Goal: Task Accomplishment & Management: Schedule a visit

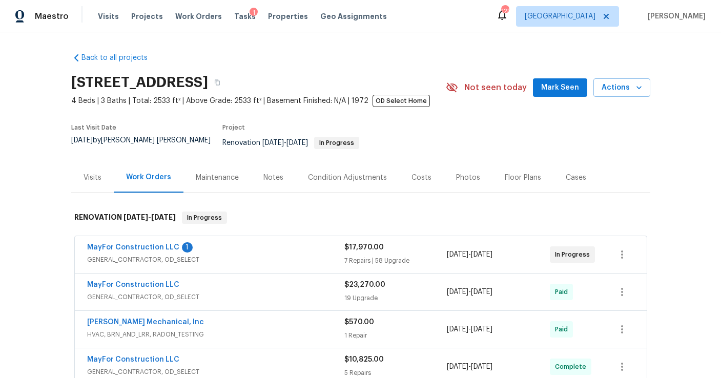
click at [456, 173] on div "Photos" at bounding box center [468, 178] width 24 height 10
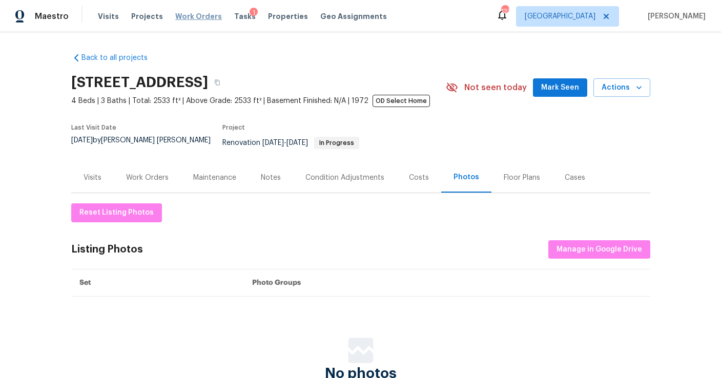
click at [181, 19] on span "Work Orders" at bounding box center [198, 16] width 47 height 10
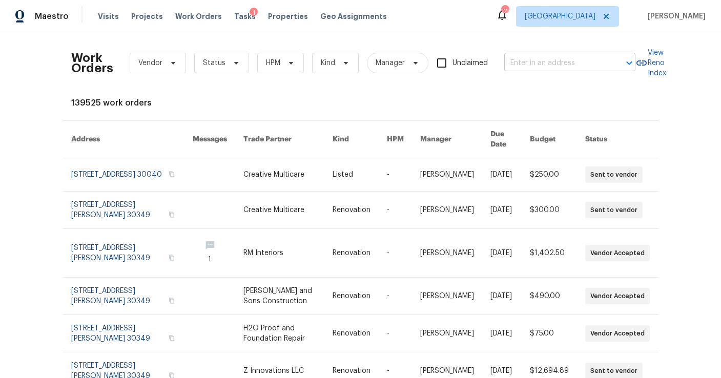
click at [513, 67] on input "text" at bounding box center [555, 63] width 102 height 16
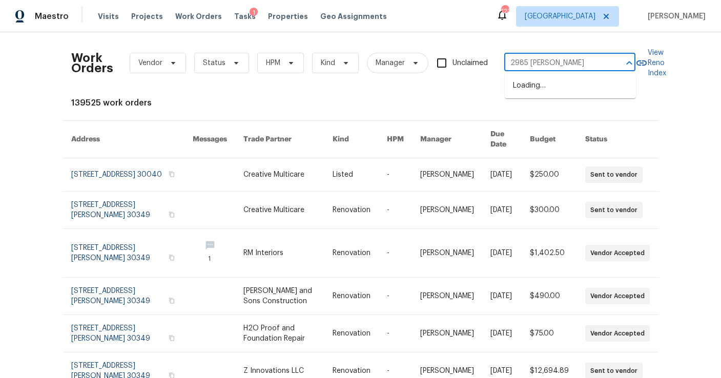
type input "2985 [PERSON_NAME]"
click at [543, 94] on li "[STREET_ADDRESS]" at bounding box center [570, 85] width 131 height 17
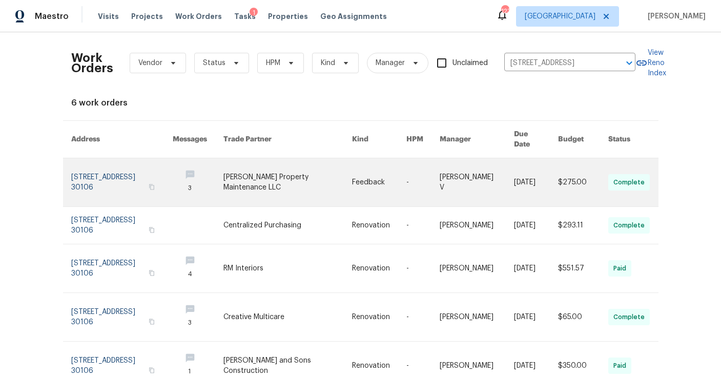
click at [122, 169] on link at bounding box center [122, 182] width 102 height 48
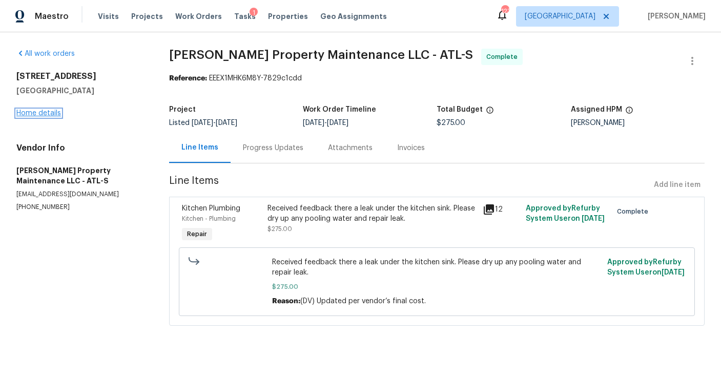
click at [42, 114] on link "Home details" at bounding box center [38, 113] width 45 height 7
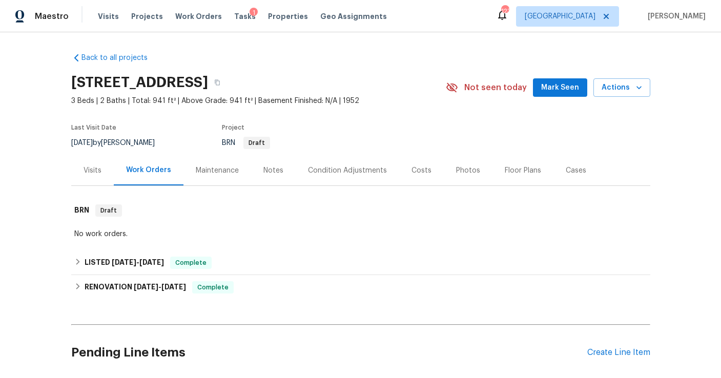
click at [448, 170] on div "Photos" at bounding box center [468, 170] width 49 height 30
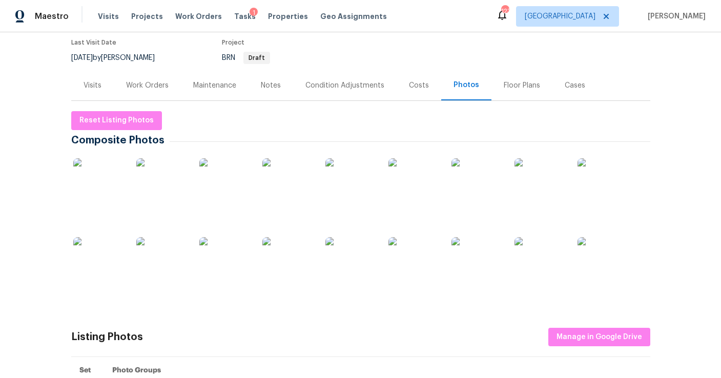
scroll to position [99, 0]
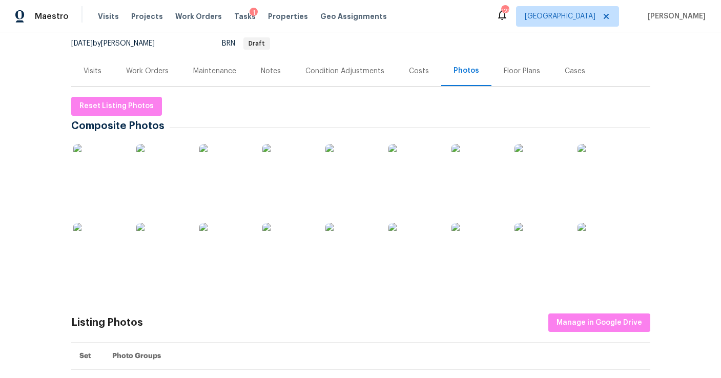
click at [112, 183] on img at bounding box center [98, 169] width 51 height 51
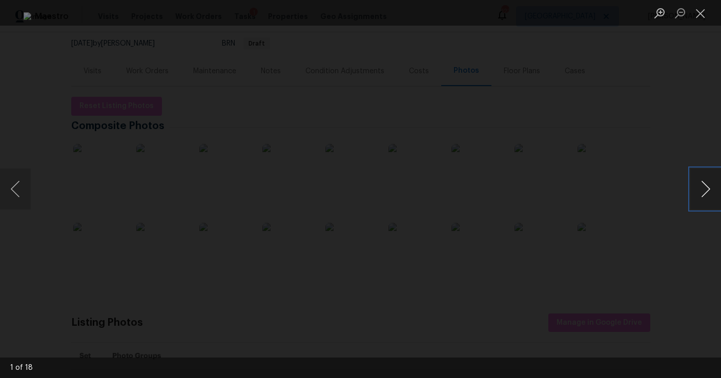
click at [710, 193] on button "Next image" at bounding box center [705, 189] width 31 height 41
click at [710, 194] on button "Next image" at bounding box center [705, 189] width 31 height 41
click at [710, 196] on button "Next image" at bounding box center [705, 189] width 31 height 41
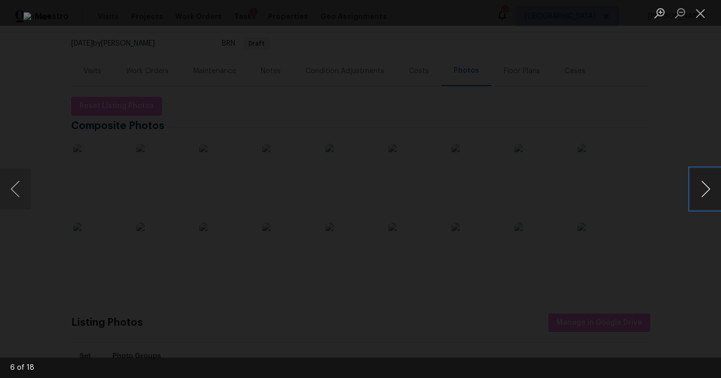
click at [710, 196] on button "Next image" at bounding box center [705, 189] width 31 height 41
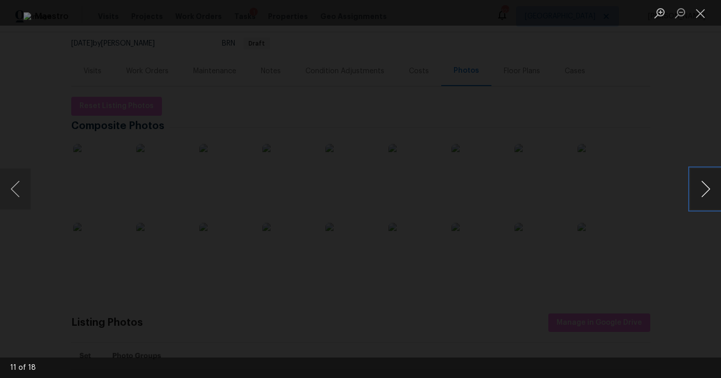
click at [710, 196] on button "Next image" at bounding box center [705, 189] width 31 height 41
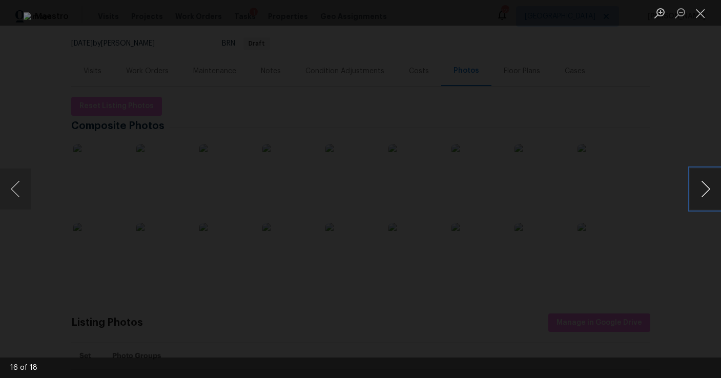
click at [710, 196] on button "Next image" at bounding box center [705, 189] width 31 height 41
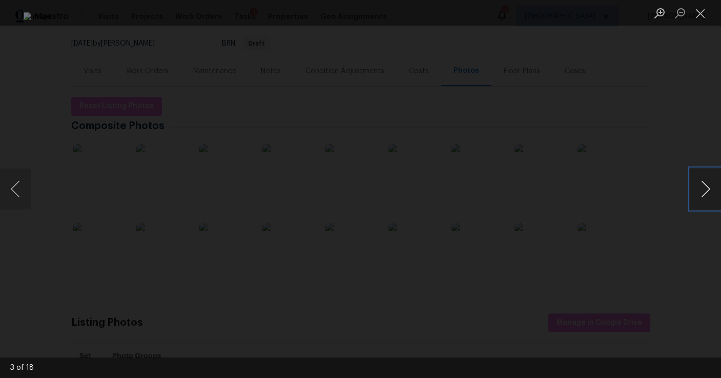
click at [710, 196] on button "Next image" at bounding box center [705, 189] width 31 height 41
click at [701, 13] on button "Close lightbox" at bounding box center [700, 13] width 20 height 18
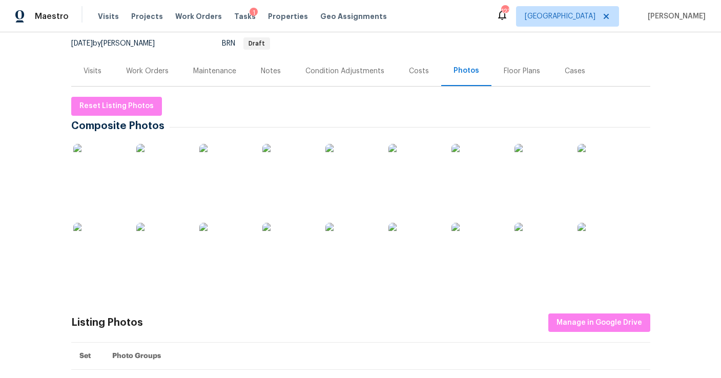
click at [156, 66] on div "Work Orders" at bounding box center [147, 71] width 43 height 10
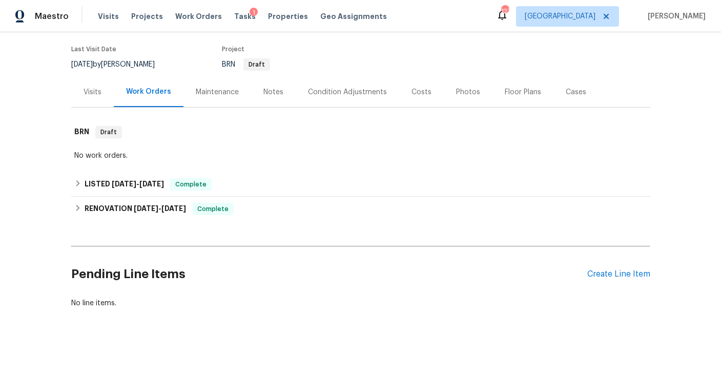
scroll to position [78, 0]
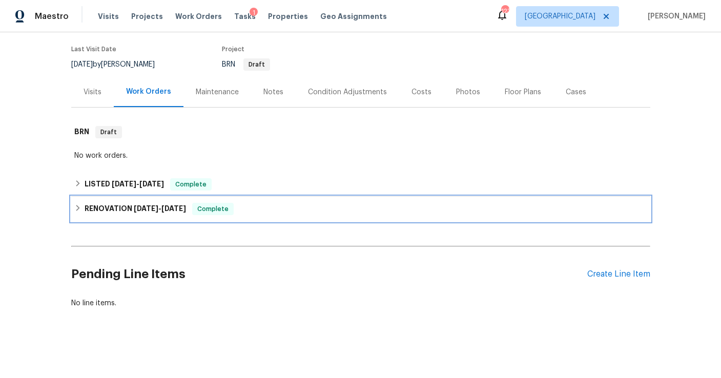
click at [126, 206] on h6 "RENOVATION [DATE] - [DATE]" at bounding box center [135, 209] width 101 height 12
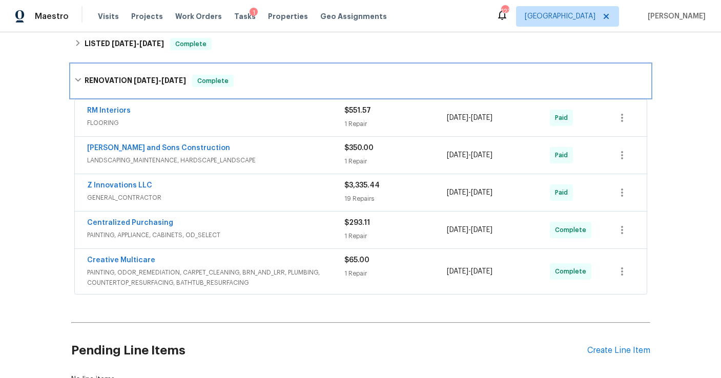
scroll to position [226, 0]
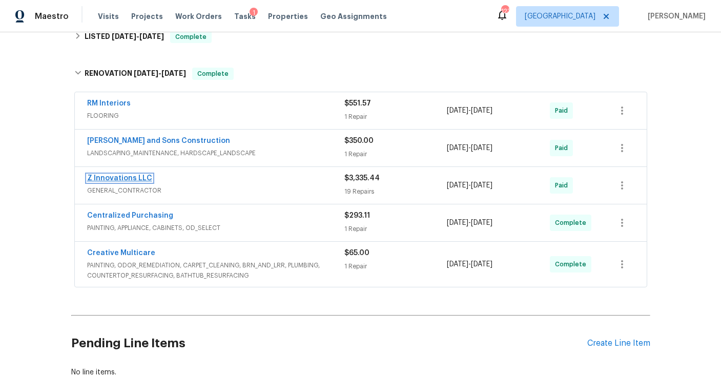
click at [144, 179] on link "Z Innovations LLC" at bounding box center [119, 178] width 65 height 7
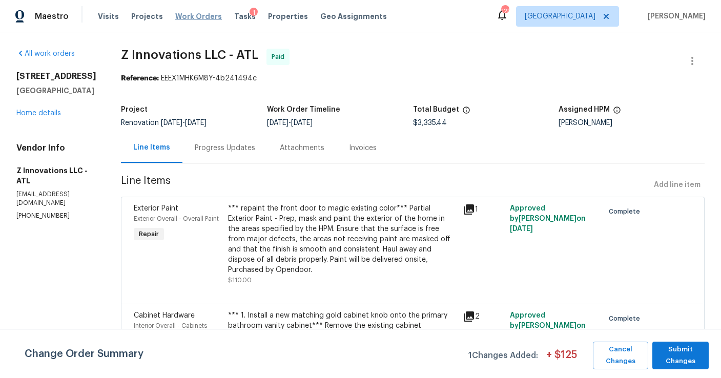
click at [195, 16] on span "Work Orders" at bounding box center [198, 16] width 47 height 10
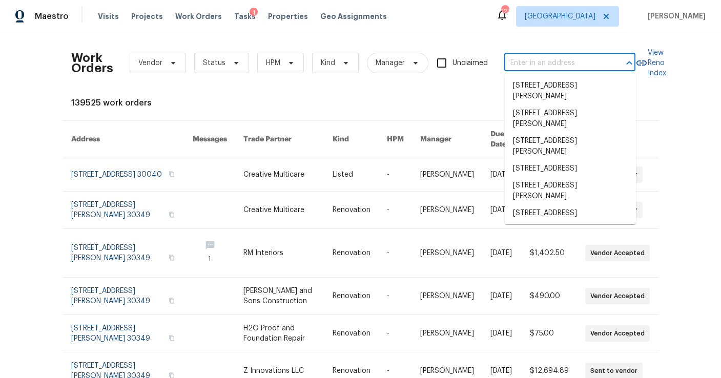
click at [525, 68] on input "text" at bounding box center [555, 63] width 102 height 16
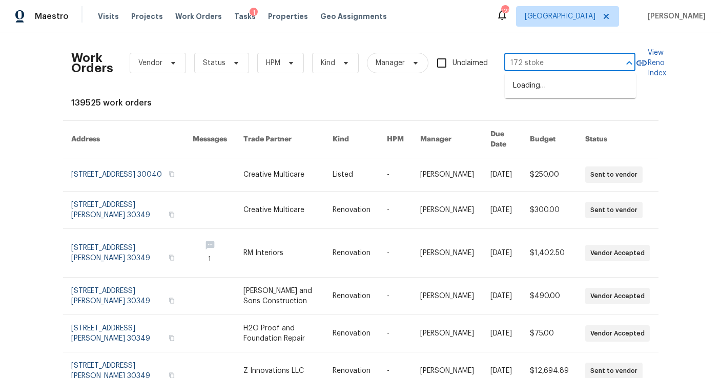
type input "172 [PERSON_NAME]"
click at [570, 94] on li "[STREET_ADDRESS][PERSON_NAME]" at bounding box center [570, 91] width 131 height 28
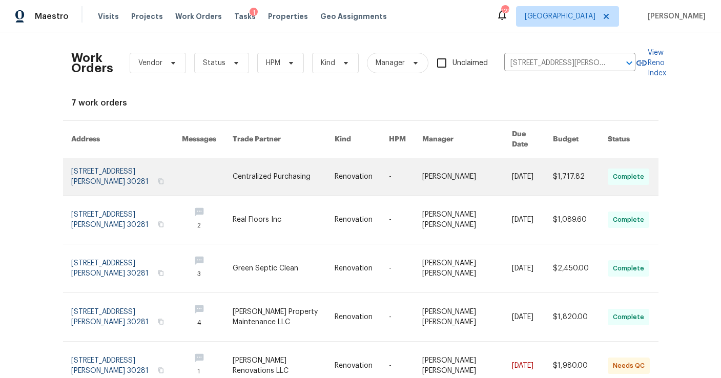
click at [119, 170] on link at bounding box center [126, 176] width 111 height 37
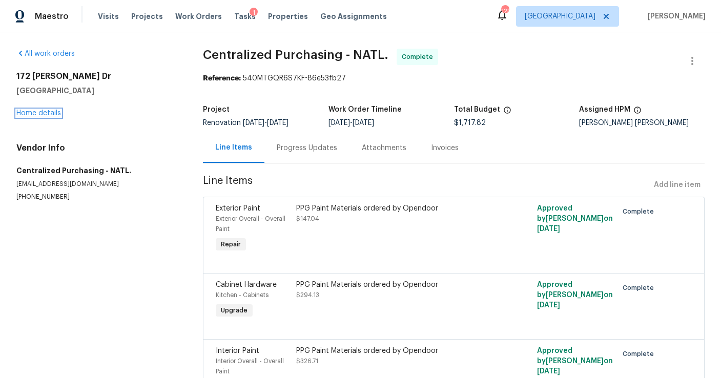
click at [31, 112] on link "Home details" at bounding box center [38, 113] width 45 height 7
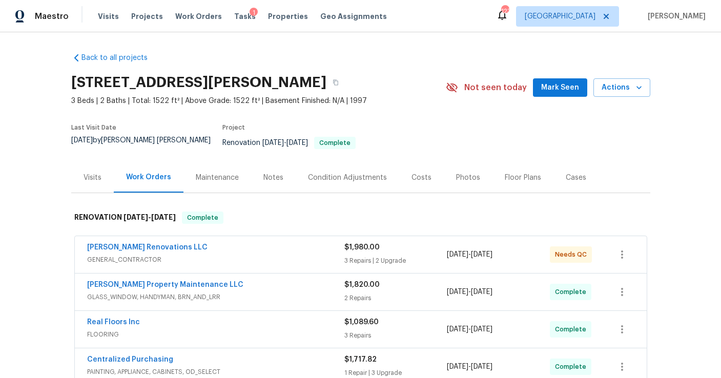
click at [99, 176] on div "Visits" at bounding box center [92, 177] width 43 height 30
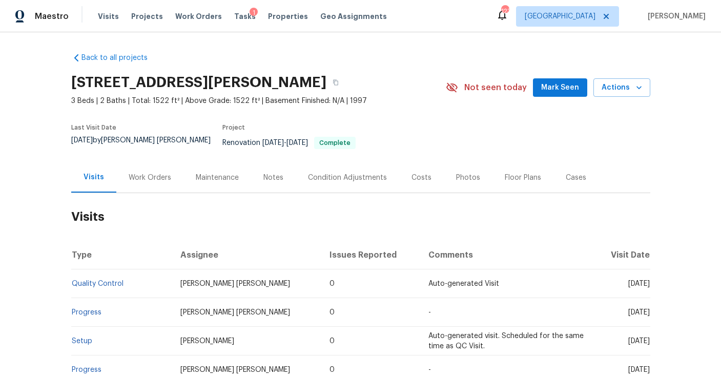
click at [141, 175] on div "Work Orders" at bounding box center [150, 178] width 43 height 10
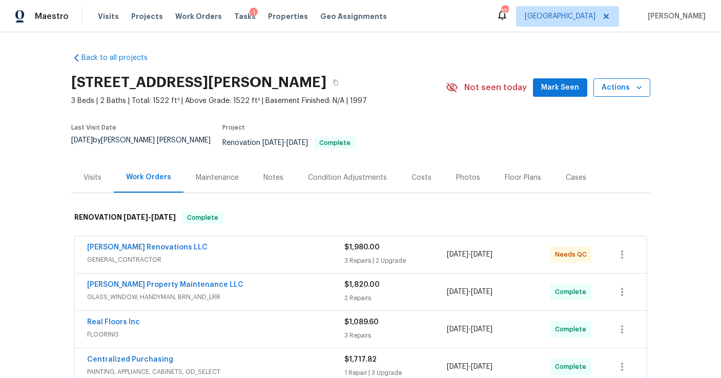
click at [611, 94] on button "Actions" at bounding box center [621, 87] width 57 height 19
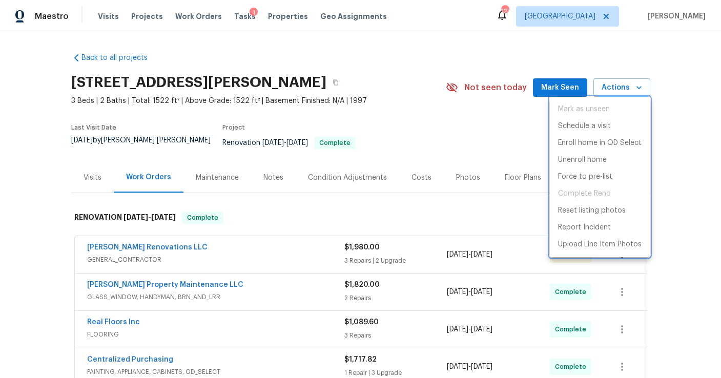
click at [82, 167] on div at bounding box center [360, 189] width 721 height 378
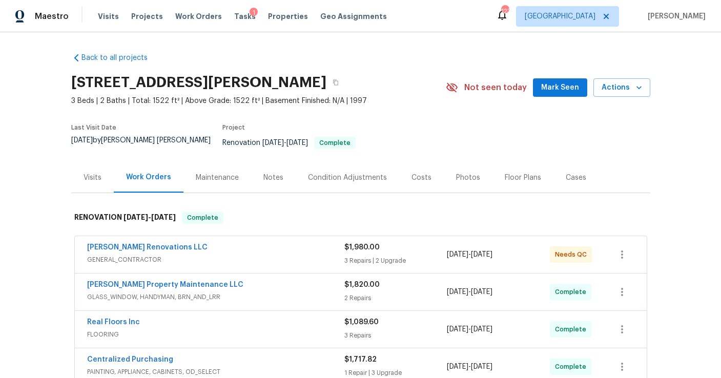
click at [89, 173] on div "Visits" at bounding box center [92, 178] width 18 height 10
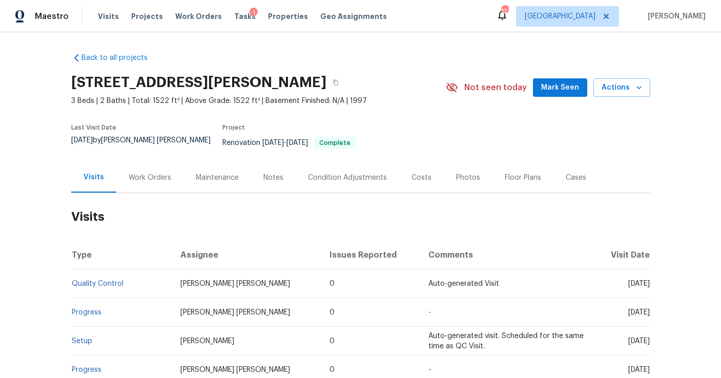
click at [616, 97] on div "[STREET_ADDRESS][PERSON_NAME] 3 Beds | 2 Baths | Total: 1522 ft² | Above Grade:…" at bounding box center [360, 87] width 579 height 37
click at [615, 90] on span "Actions" at bounding box center [621, 87] width 40 height 13
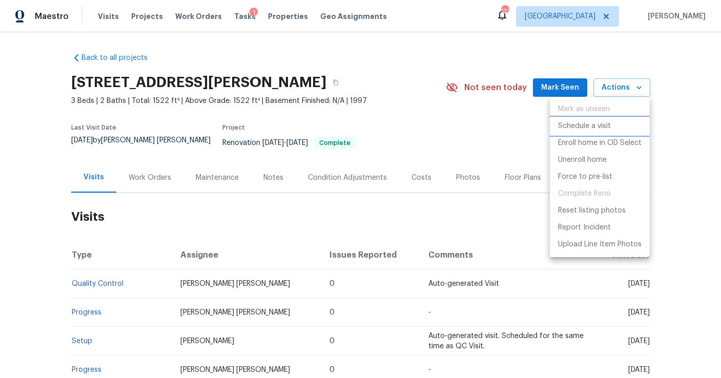
click at [606, 126] on p "Schedule a visit" at bounding box center [584, 126] width 53 height 11
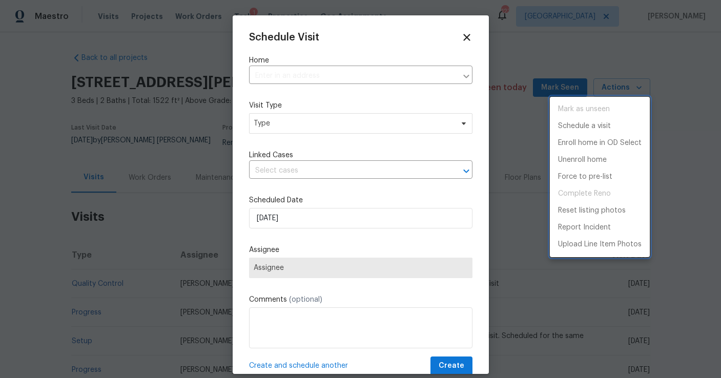
type input "[STREET_ADDRESS][PERSON_NAME]"
click at [294, 127] on div at bounding box center [360, 189] width 721 height 378
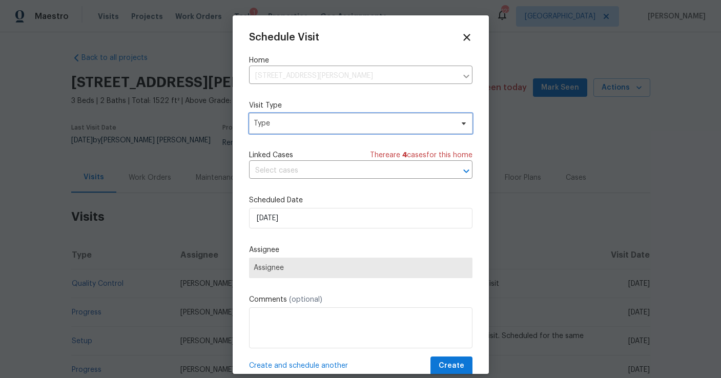
click at [294, 127] on span "Type" at bounding box center [353, 123] width 199 height 10
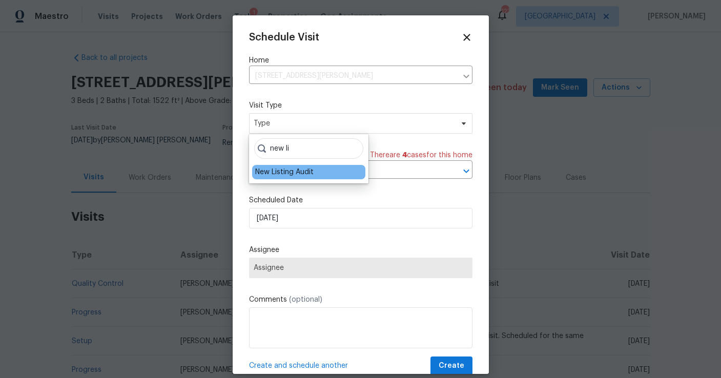
type input "new li"
click at [291, 165] on div "New Listing Audit" at bounding box center [308, 172] width 113 height 14
click at [290, 171] on div "New Listing Audit" at bounding box center [284, 172] width 58 height 10
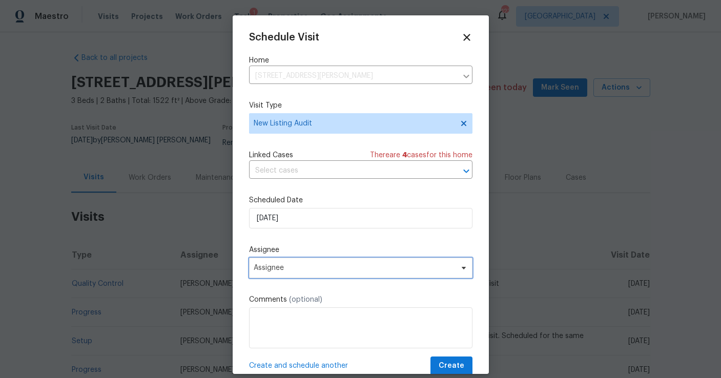
click at [270, 276] on span "Assignee" at bounding box center [360, 268] width 223 height 20
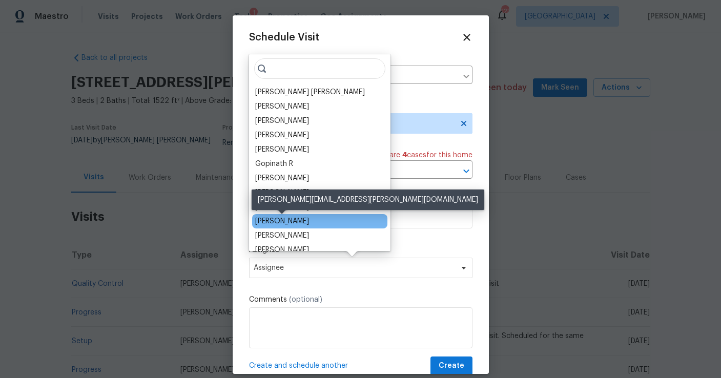
click at [271, 219] on div "[PERSON_NAME]" at bounding box center [282, 221] width 54 height 10
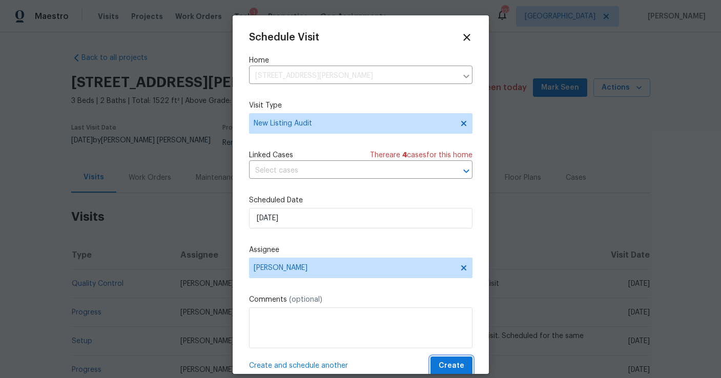
click at [453, 366] on span "Create" at bounding box center [451, 366] width 26 height 13
